Goal: Task Accomplishment & Management: Complete application form

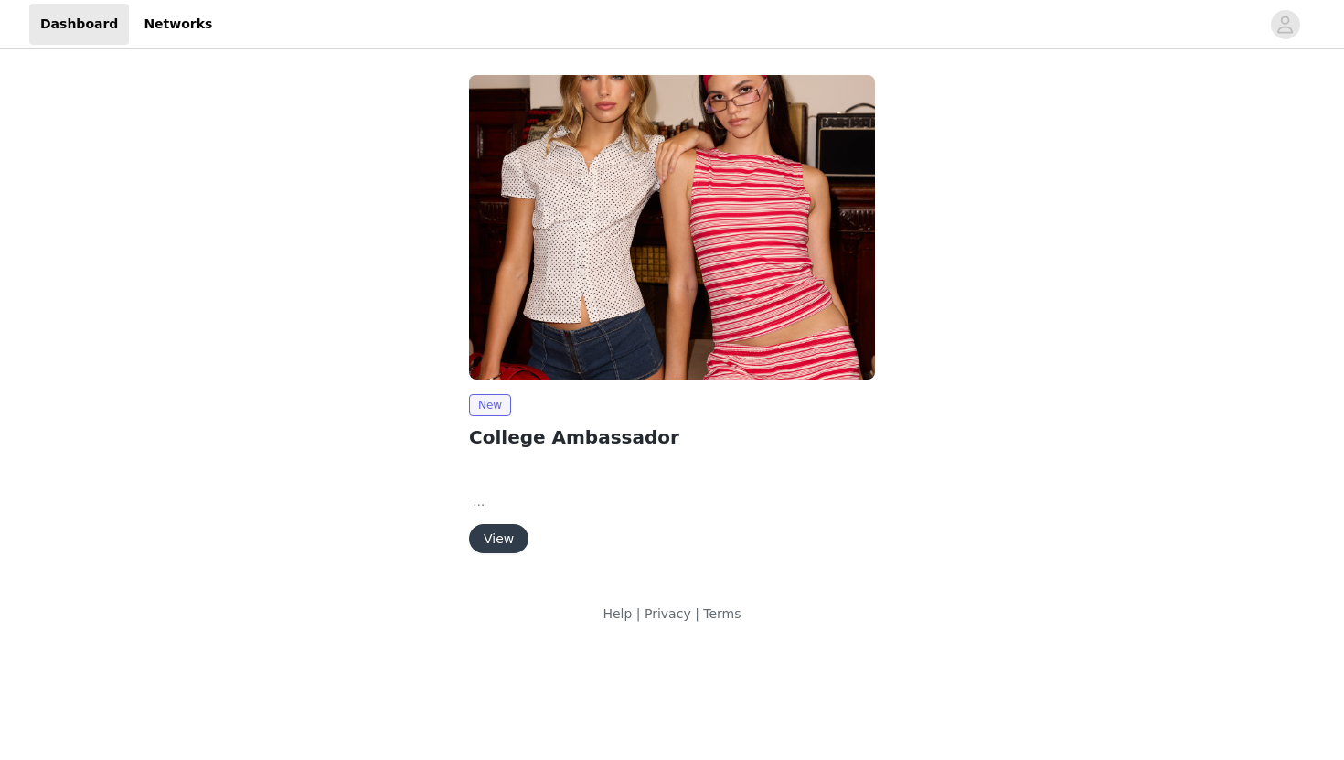
click at [486, 540] on button "View" at bounding box center [498, 538] width 59 height 29
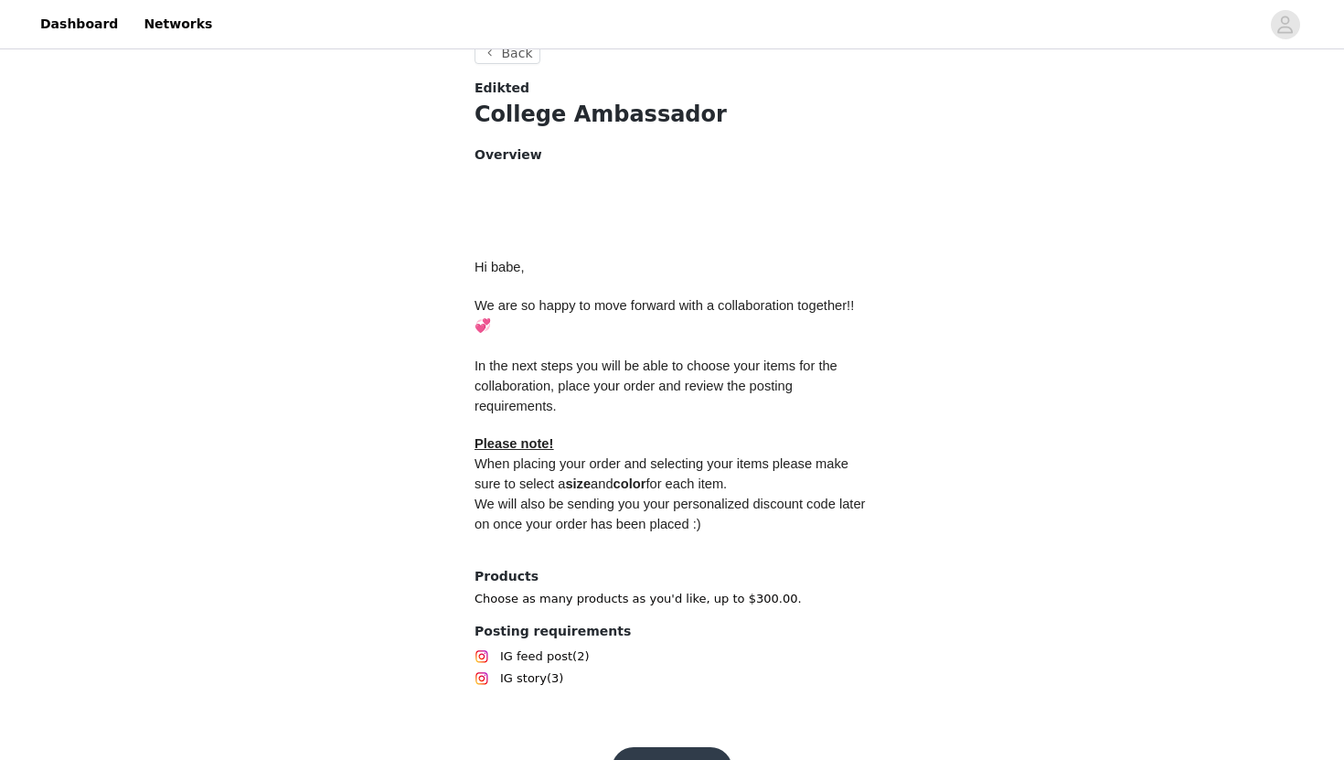
scroll to position [717, 0]
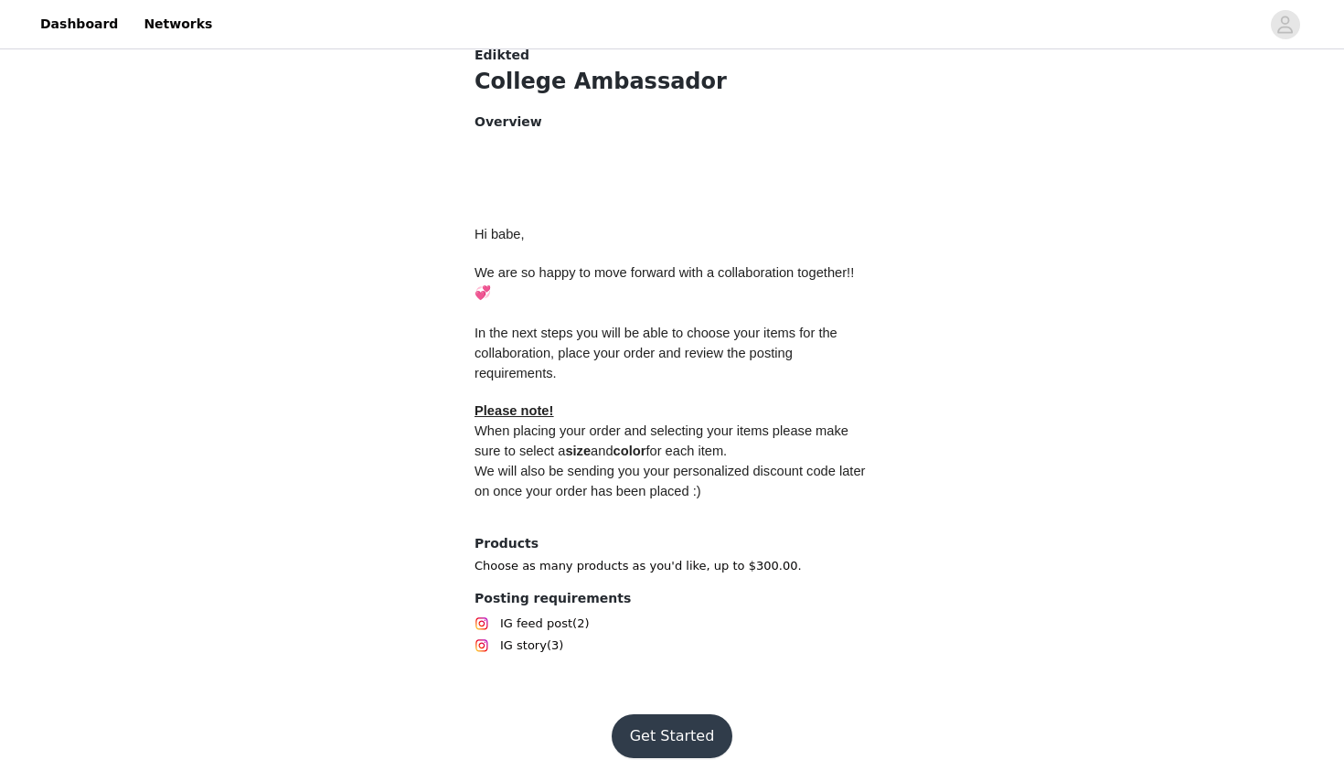
click at [636, 714] on button "Get Started" at bounding box center [672, 736] width 122 height 44
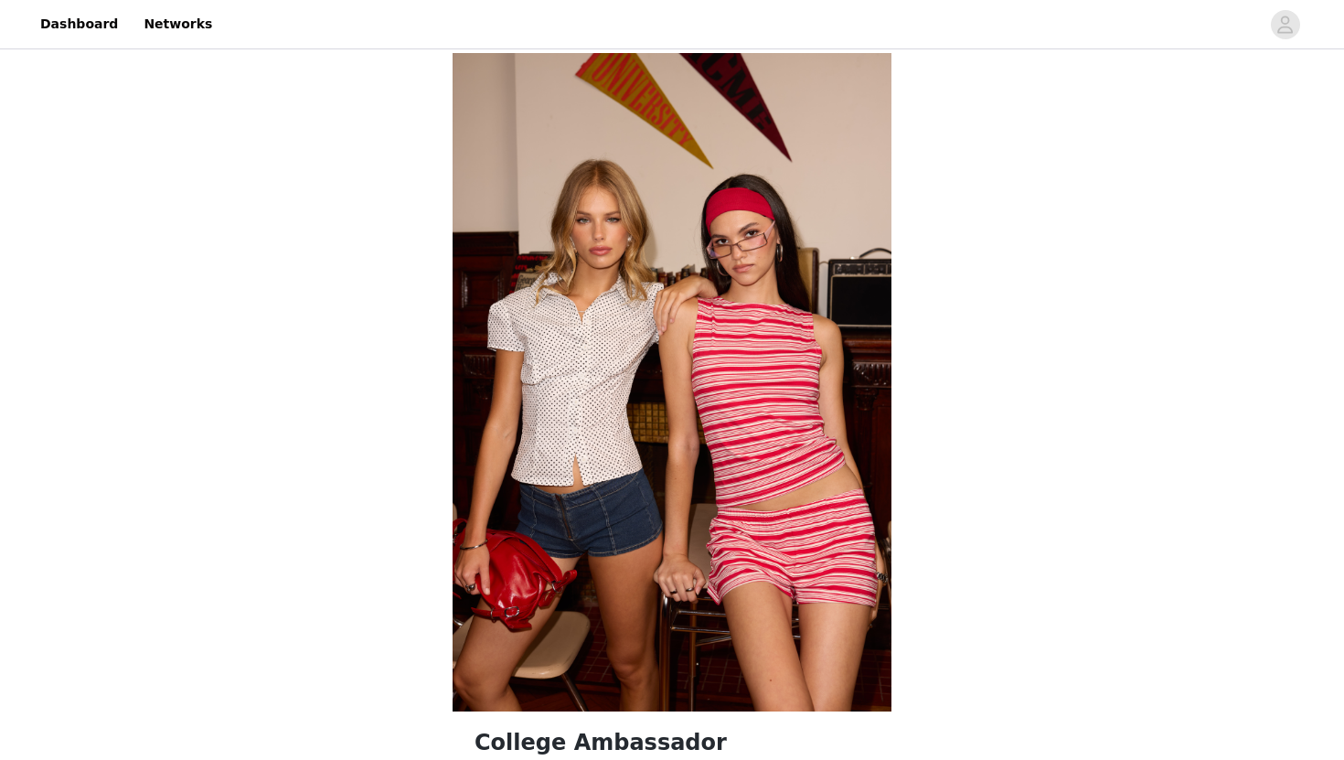
scroll to position [1075, 0]
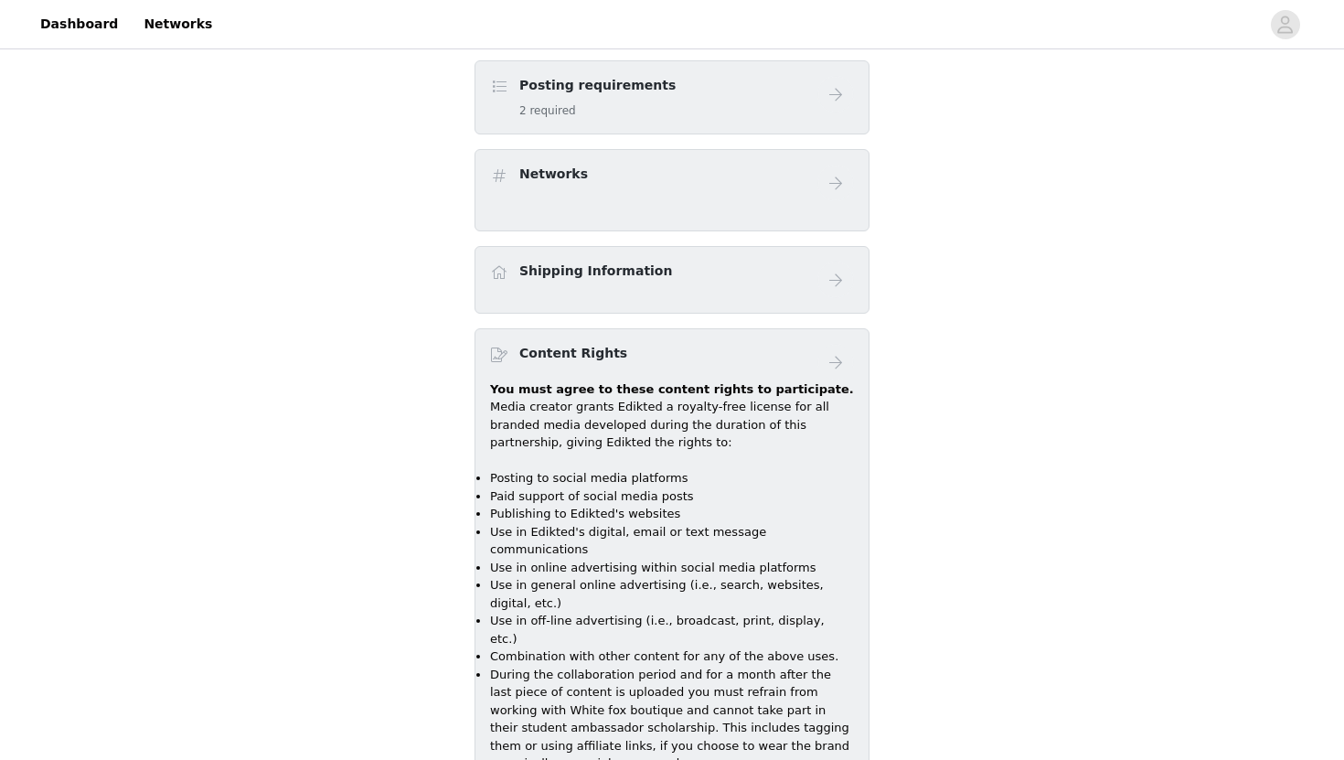
click at [707, 558] on li "Use in online advertising within social media platforms" at bounding box center [672, 567] width 364 height 18
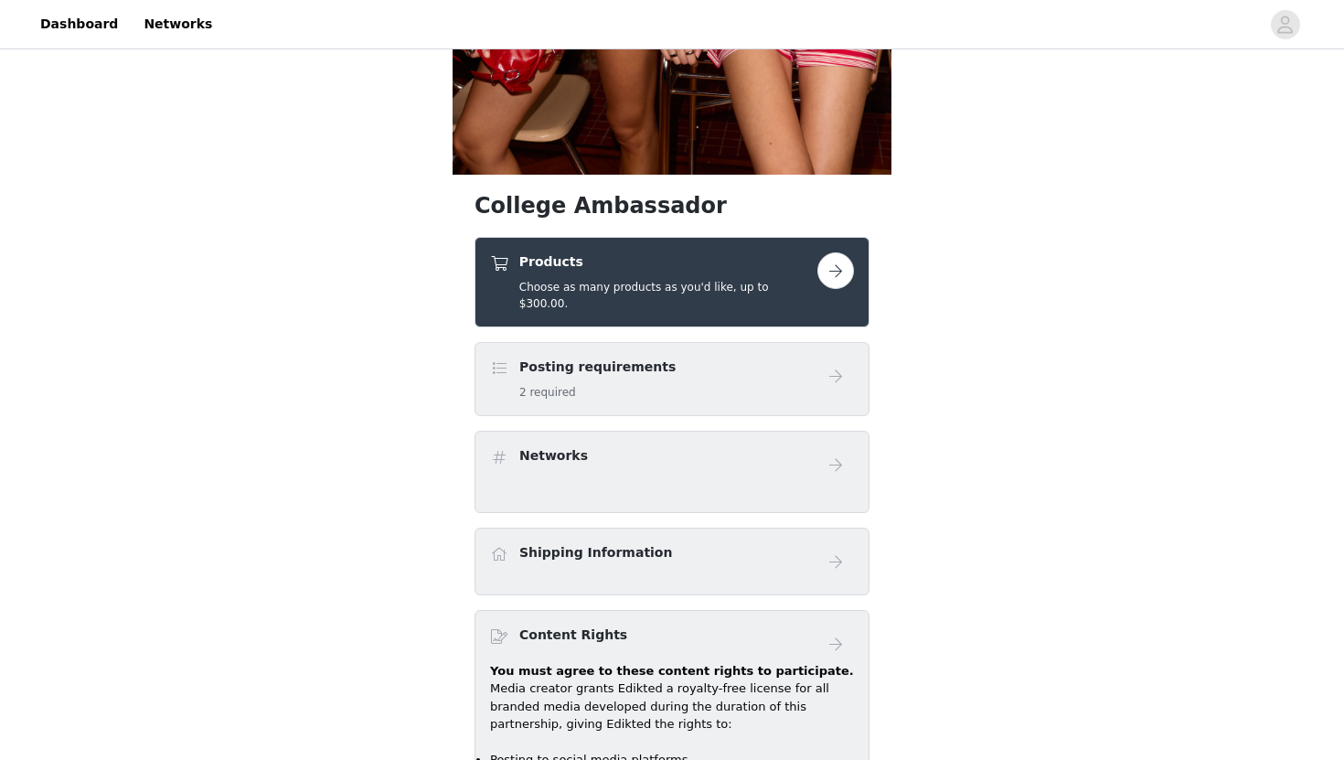
scroll to position [473, 0]
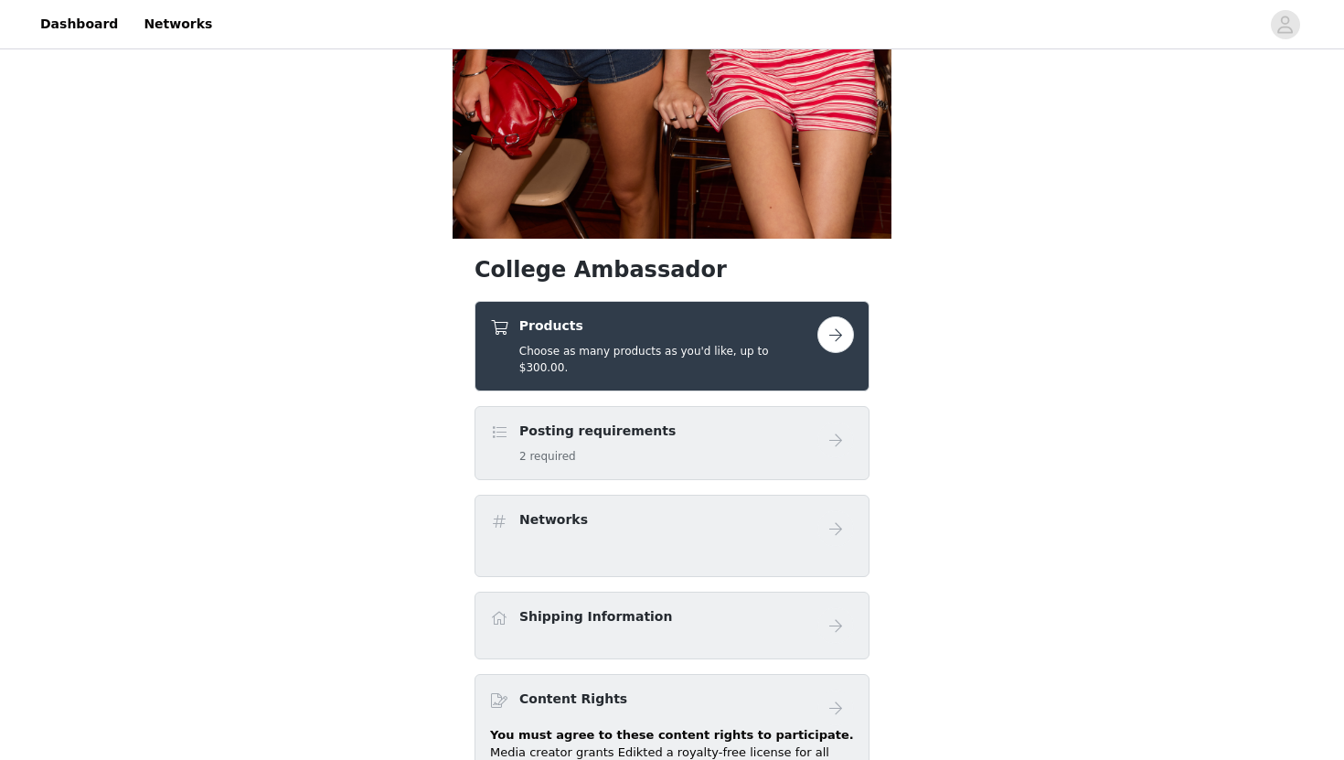
click at [735, 461] on div "Posting requirements 2 required" at bounding box center [671, 443] width 395 height 74
click at [772, 370] on div "Products Choose as many products as you'd like, up to $300.00." at bounding box center [671, 346] width 395 height 90
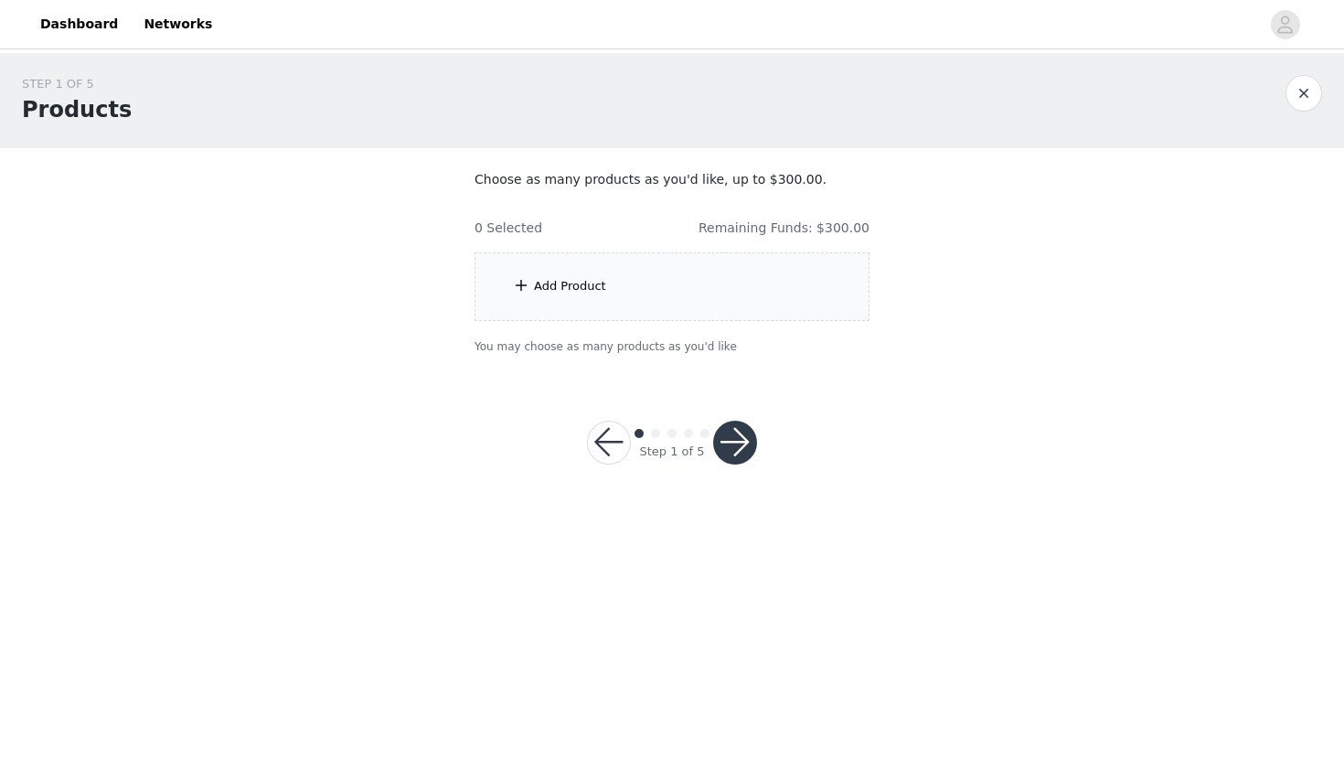
click at [745, 310] on div "Add Product" at bounding box center [671, 286] width 395 height 69
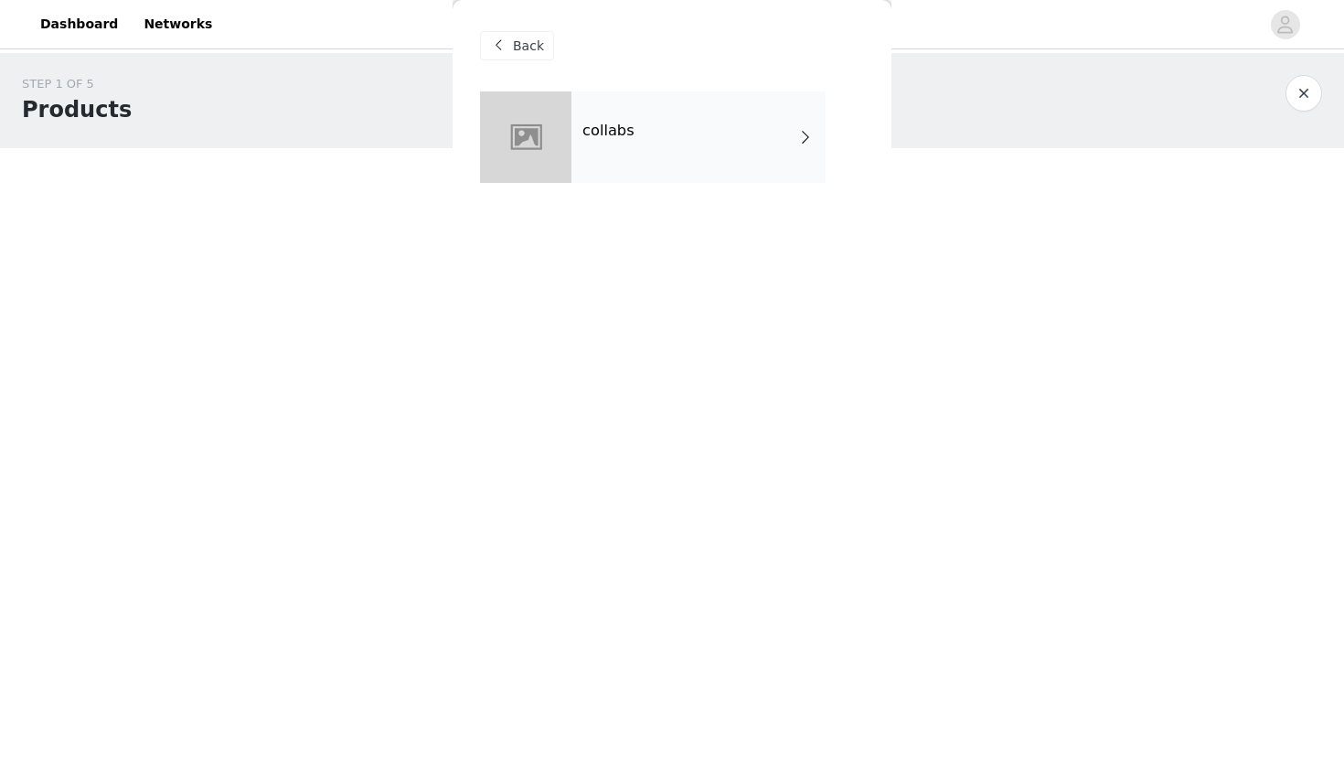
click at [745, 310] on div "Add Product" at bounding box center [671, 286] width 395 height 69
click at [739, 312] on div "Back collabs" at bounding box center [671, 380] width 439 height 760
click at [537, 55] on div "Back" at bounding box center [517, 45] width 74 height 29
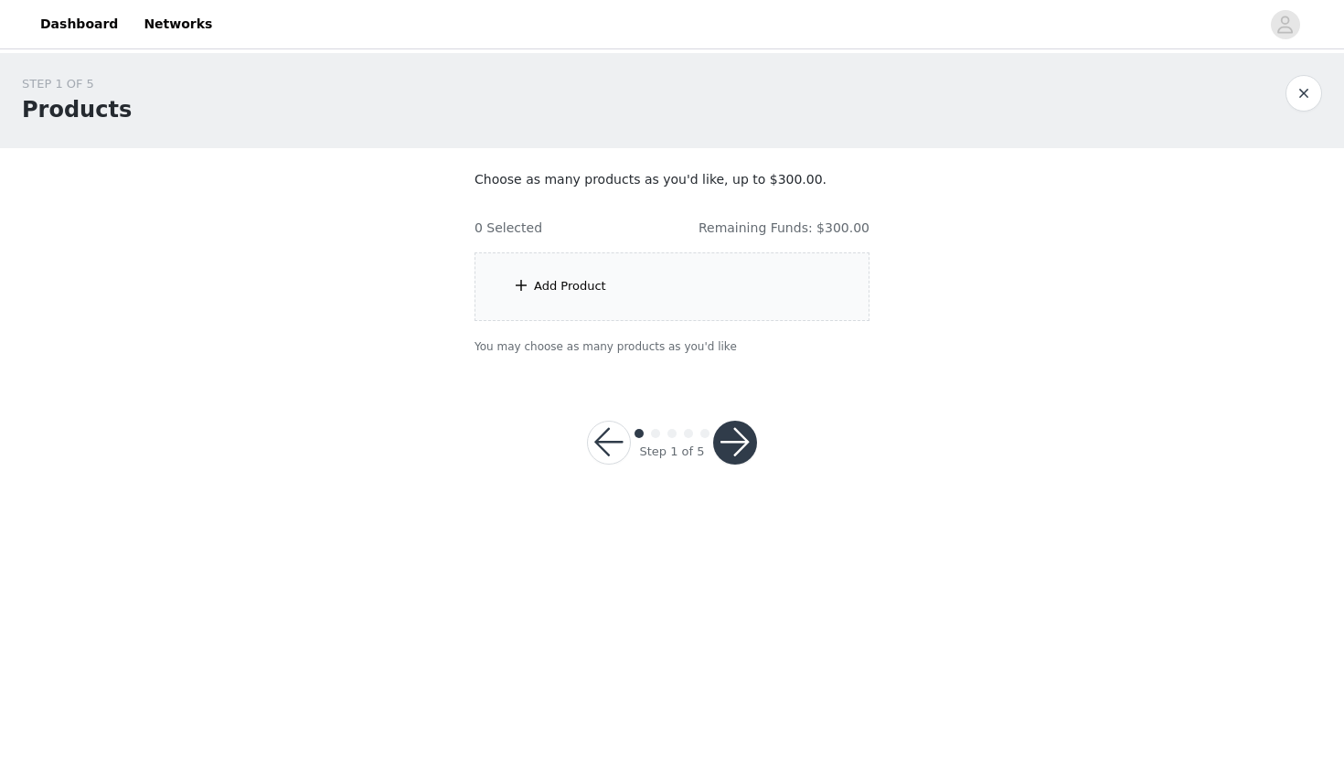
click at [717, 264] on div "Add Product" at bounding box center [671, 286] width 395 height 69
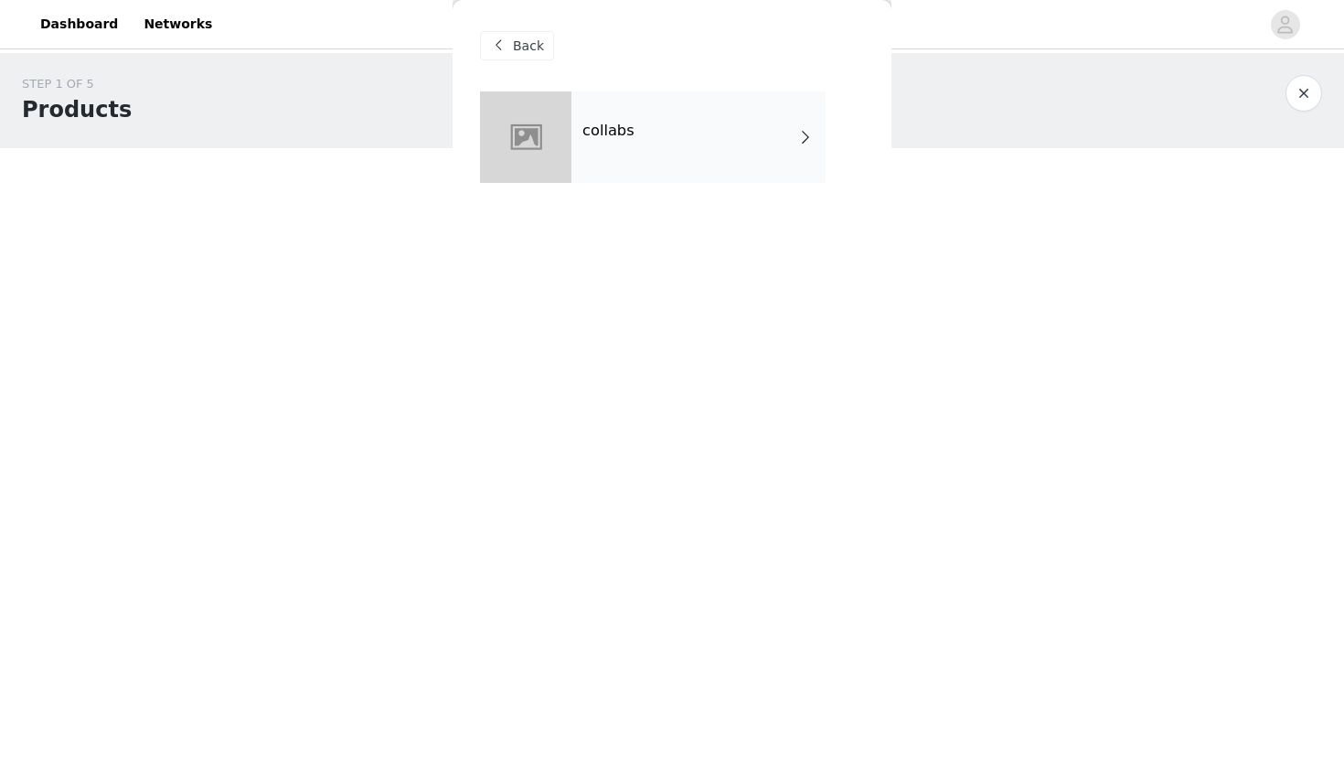
click at [678, 157] on div "collabs" at bounding box center [698, 136] width 254 height 91
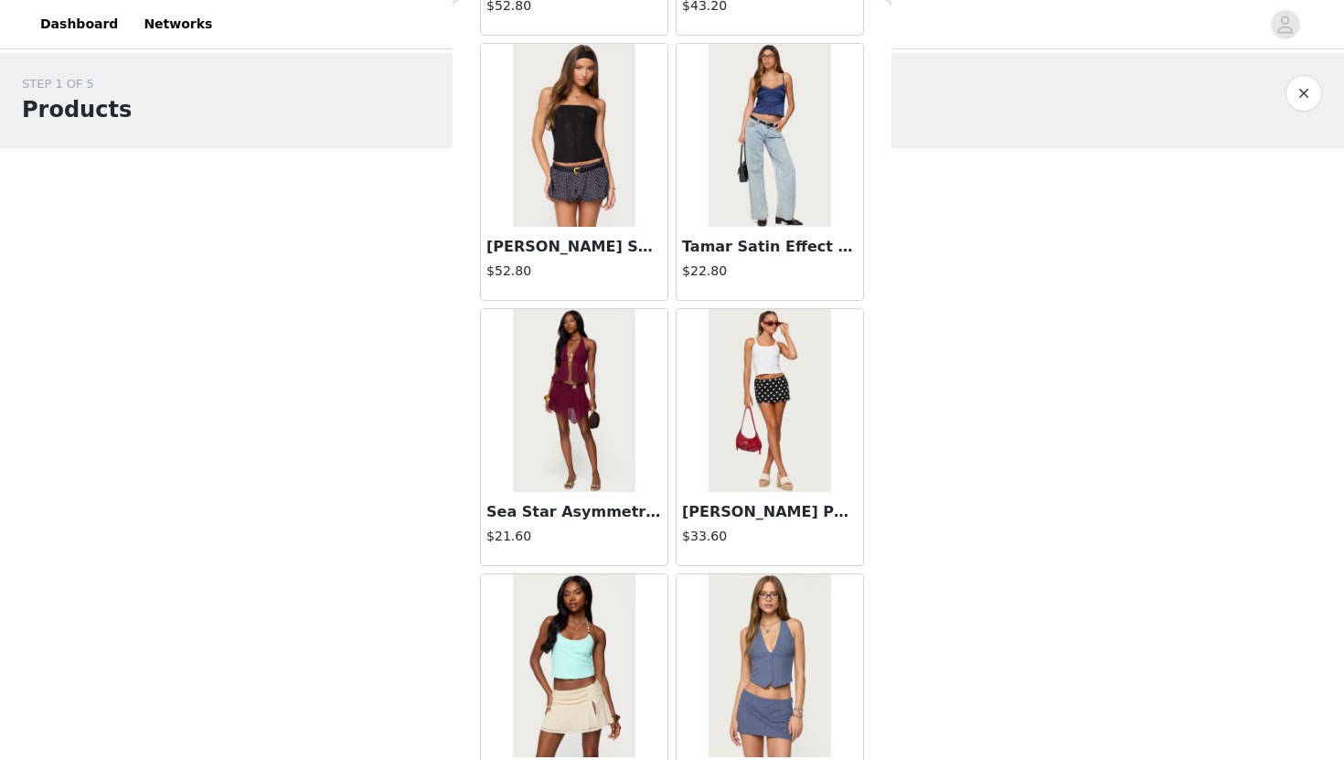
scroll to position [2037, 0]
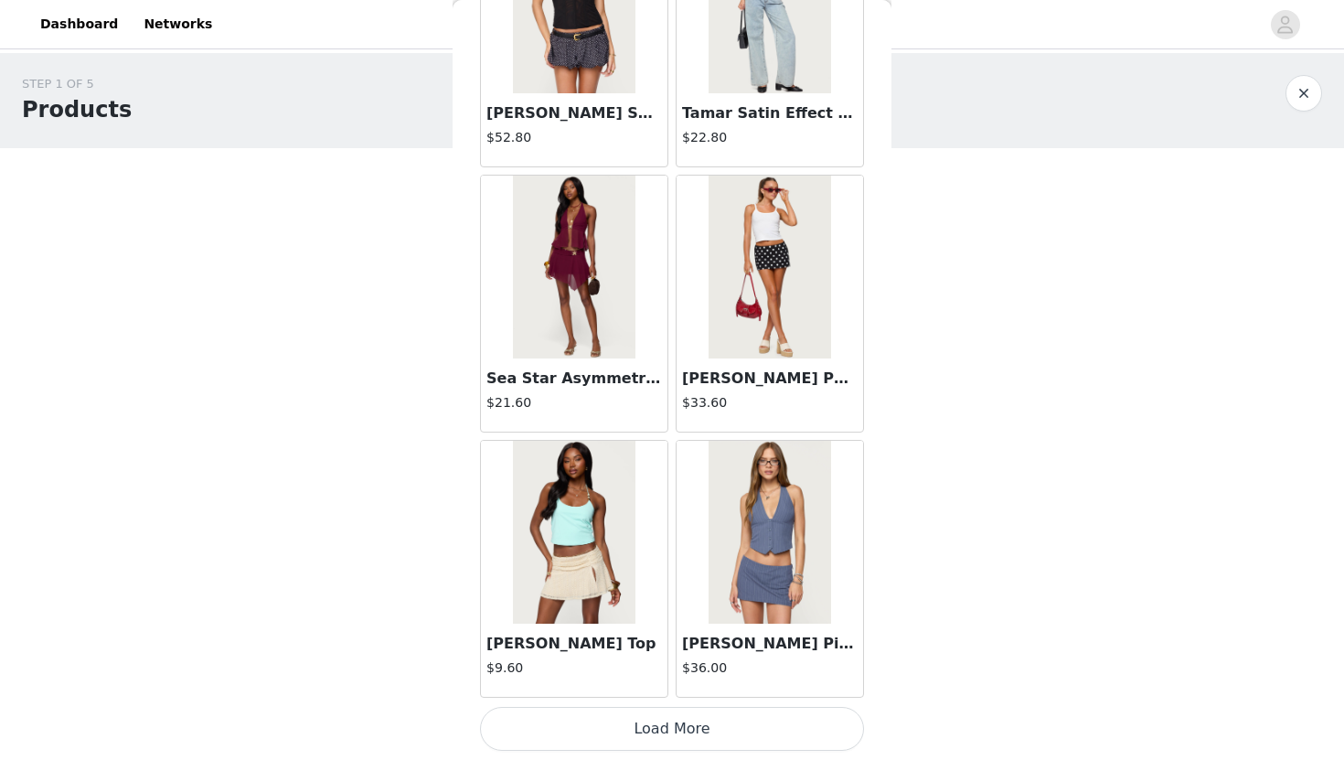
click at [581, 748] on button "Load More" at bounding box center [672, 729] width 384 height 44
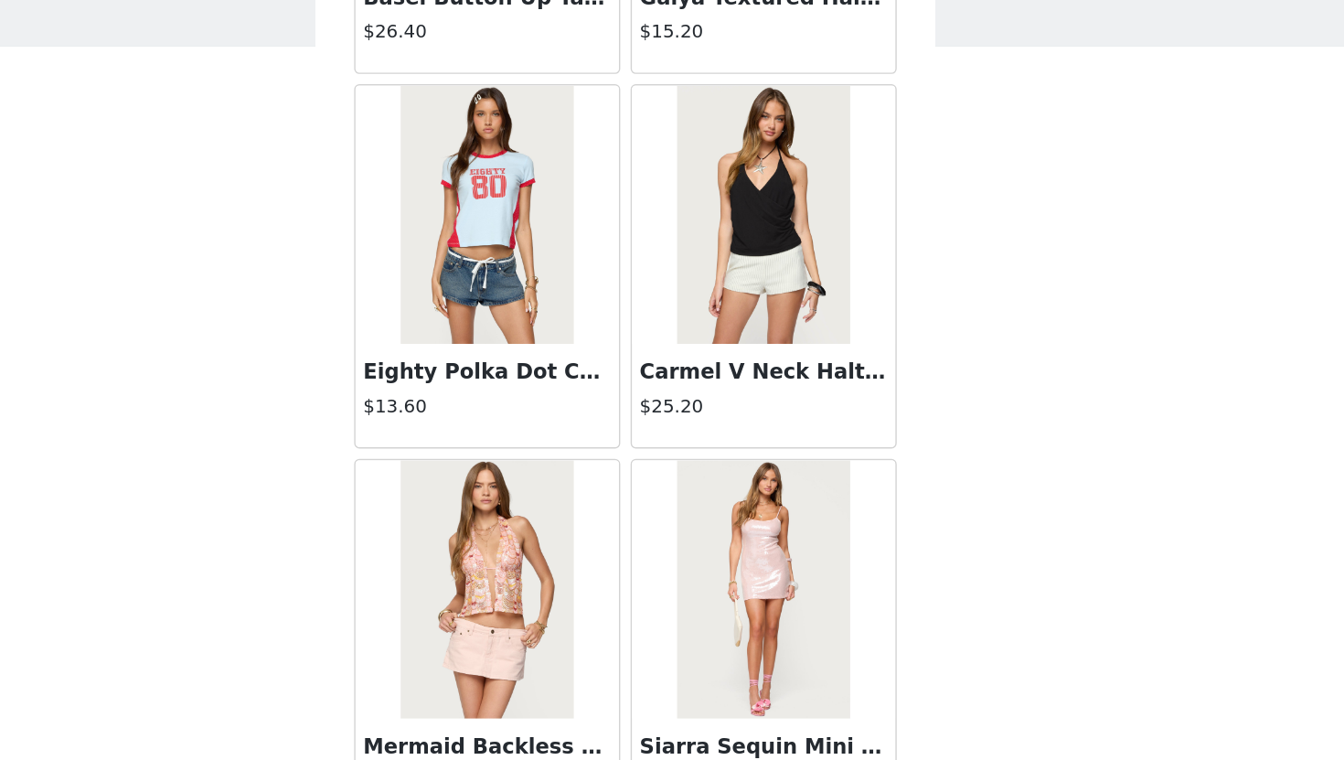
scroll to position [0, 0]
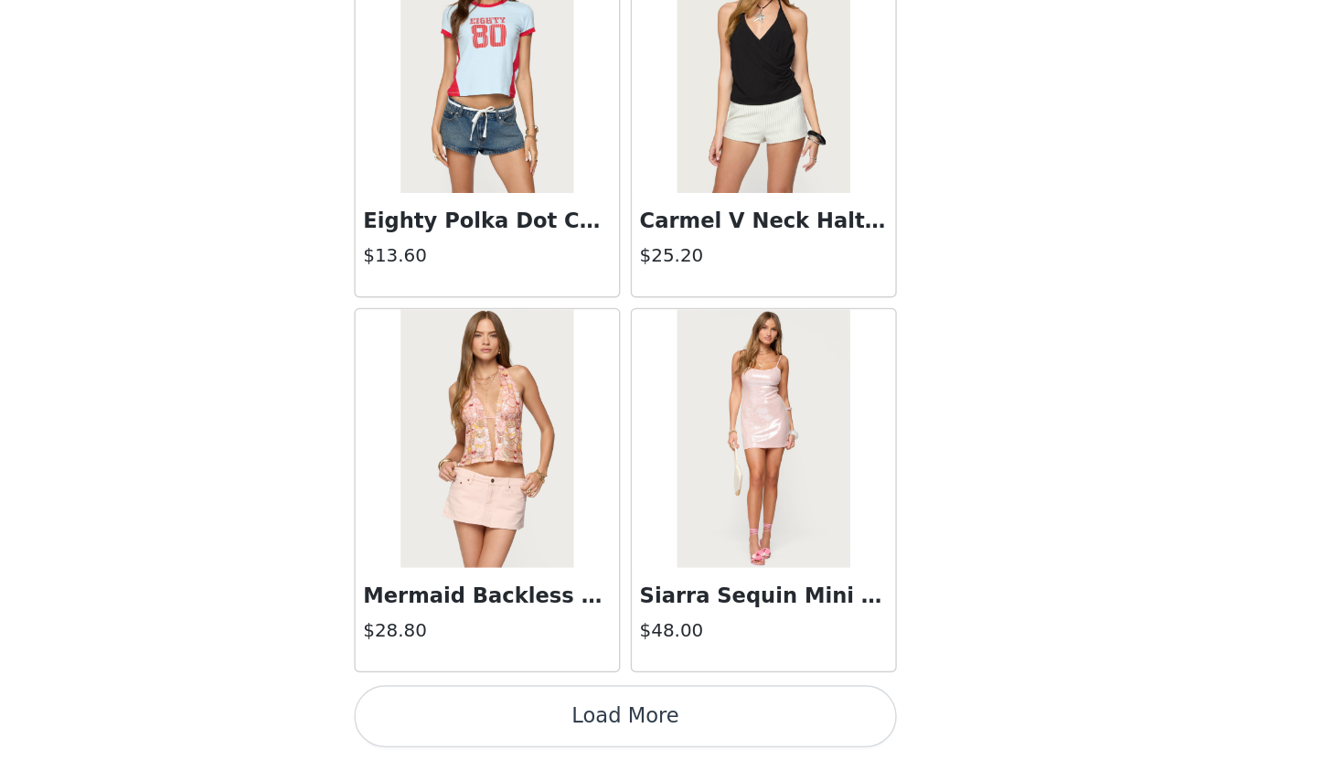
click at [738, 709] on button "Load More" at bounding box center [672, 729] width 384 height 44
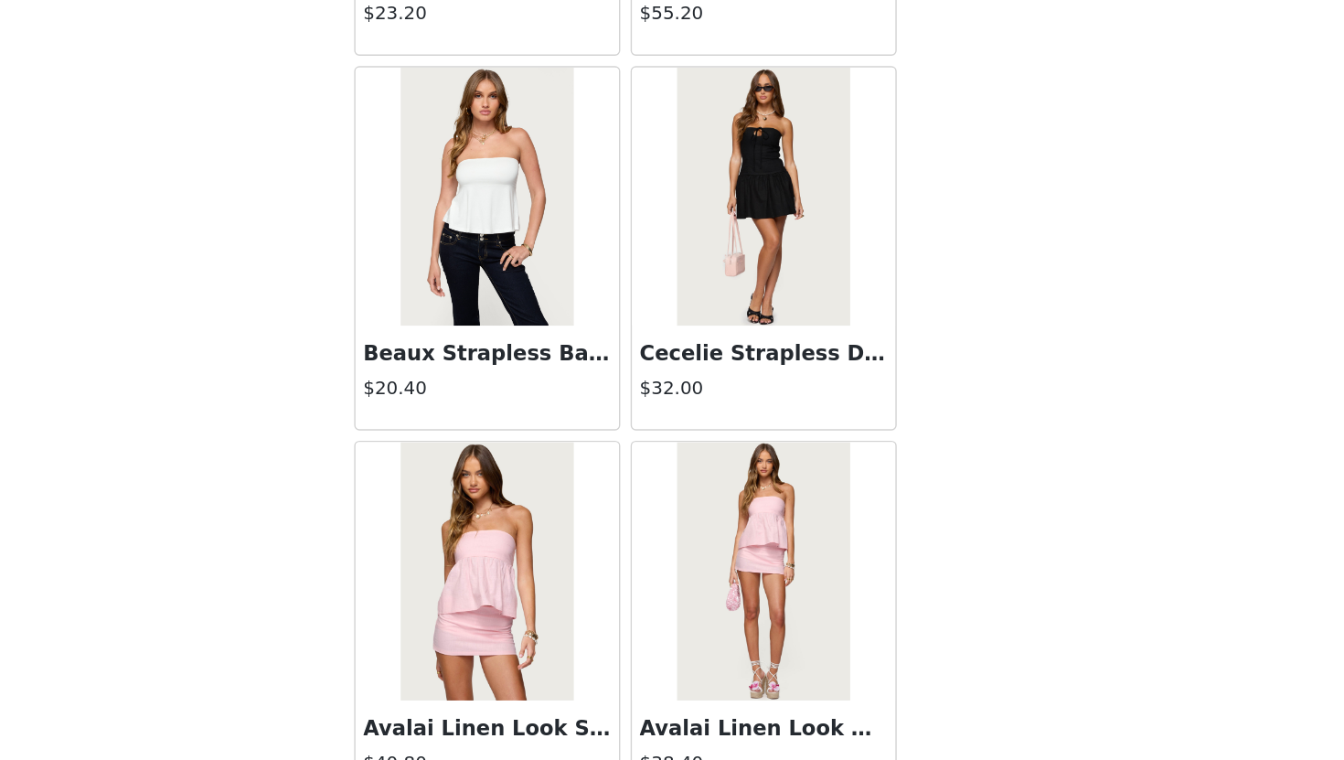
scroll to position [7338, 0]
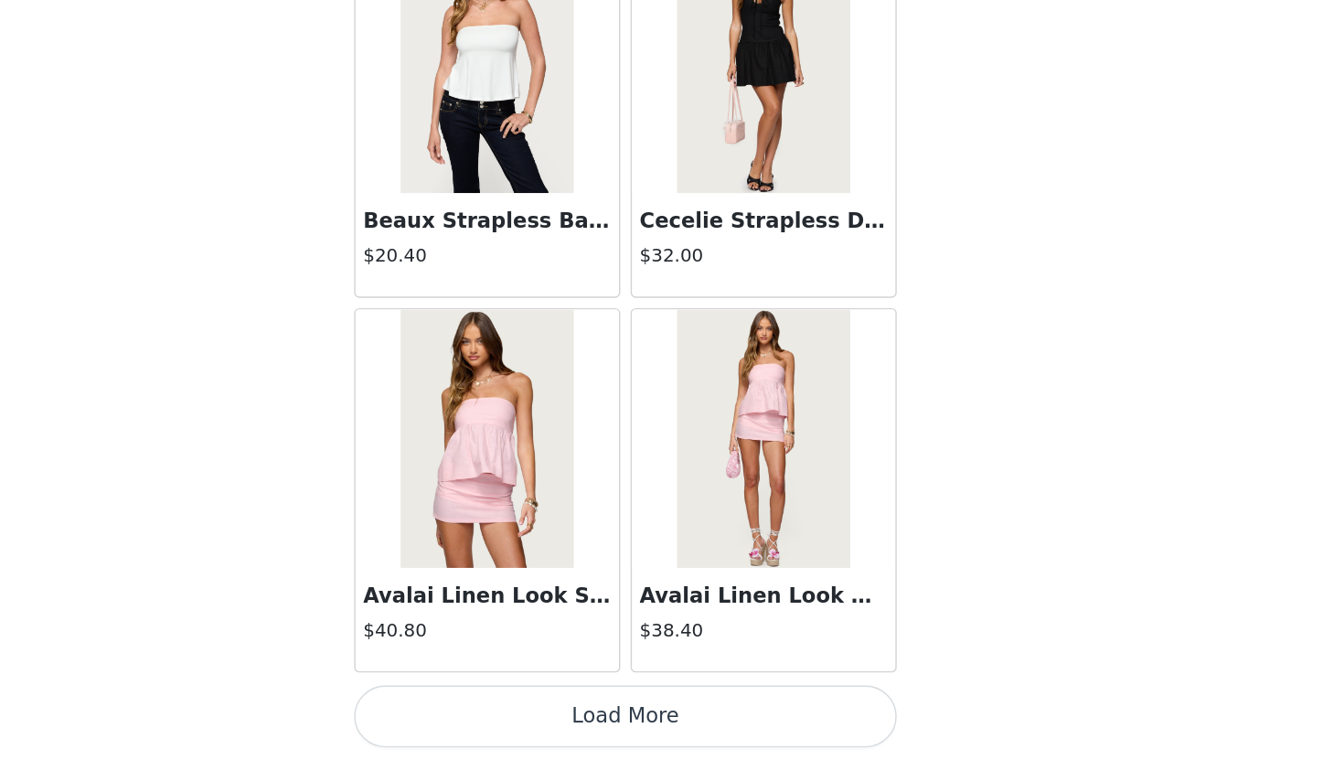
click at [717, 727] on button "Load More" at bounding box center [672, 729] width 384 height 44
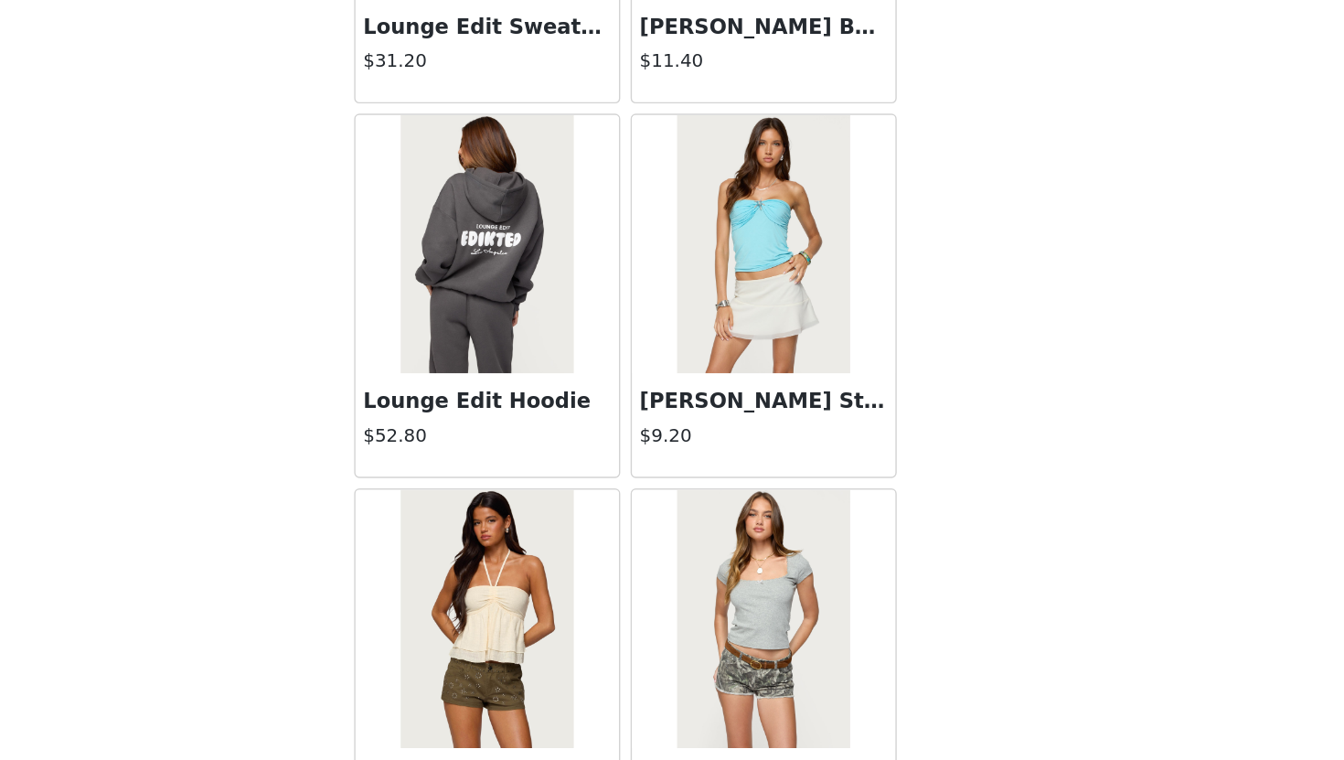
scroll to position [9989, 0]
